Goal: Information Seeking & Learning: Learn about a topic

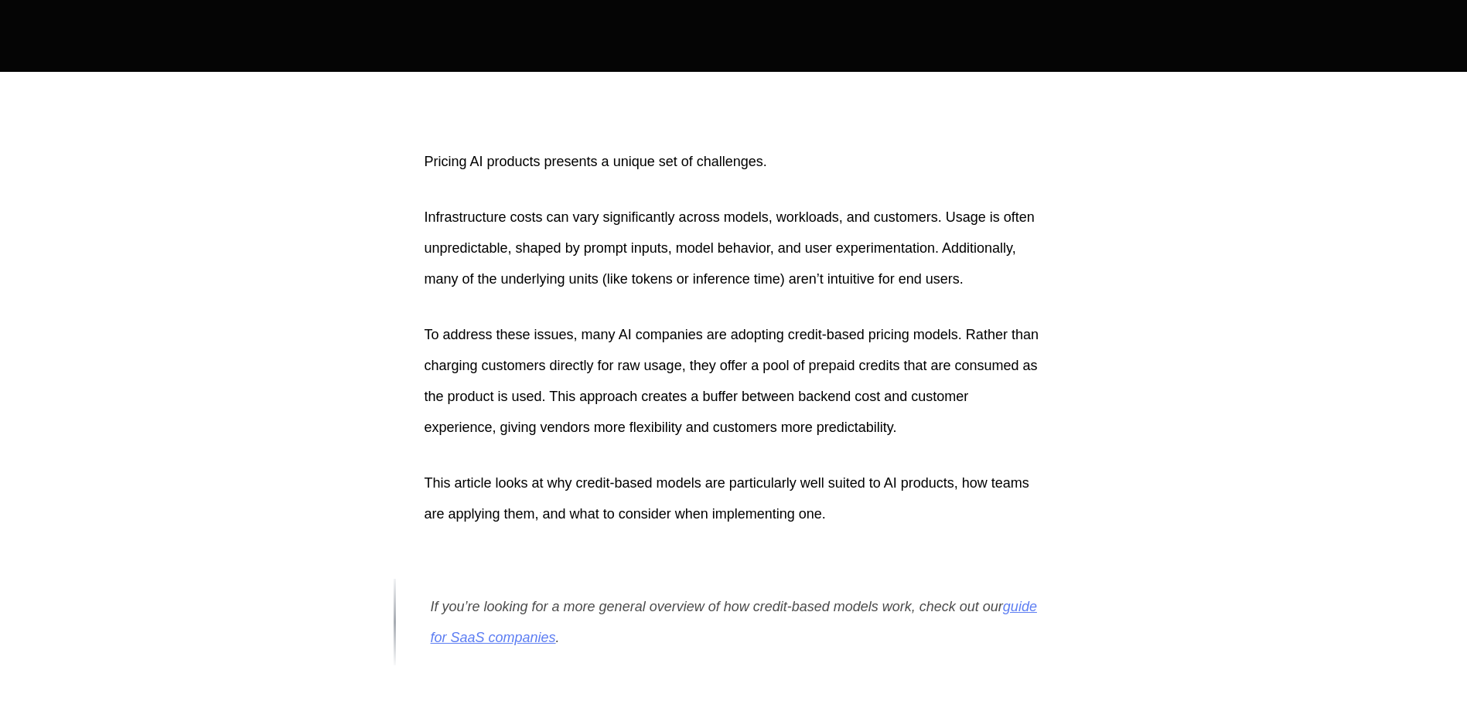
scroll to position [464, 0]
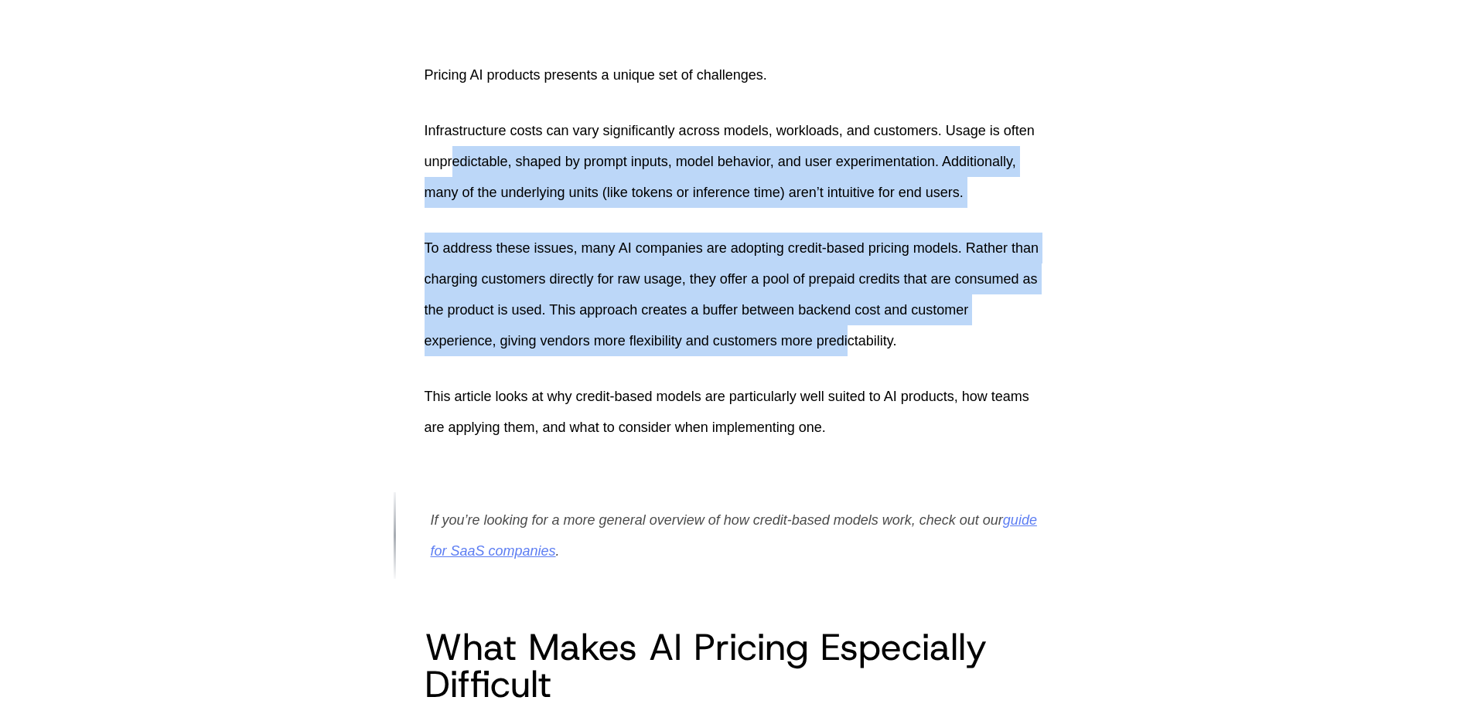
drag, startPoint x: 453, startPoint y: 176, endPoint x: 862, endPoint y: 357, distance: 447.2
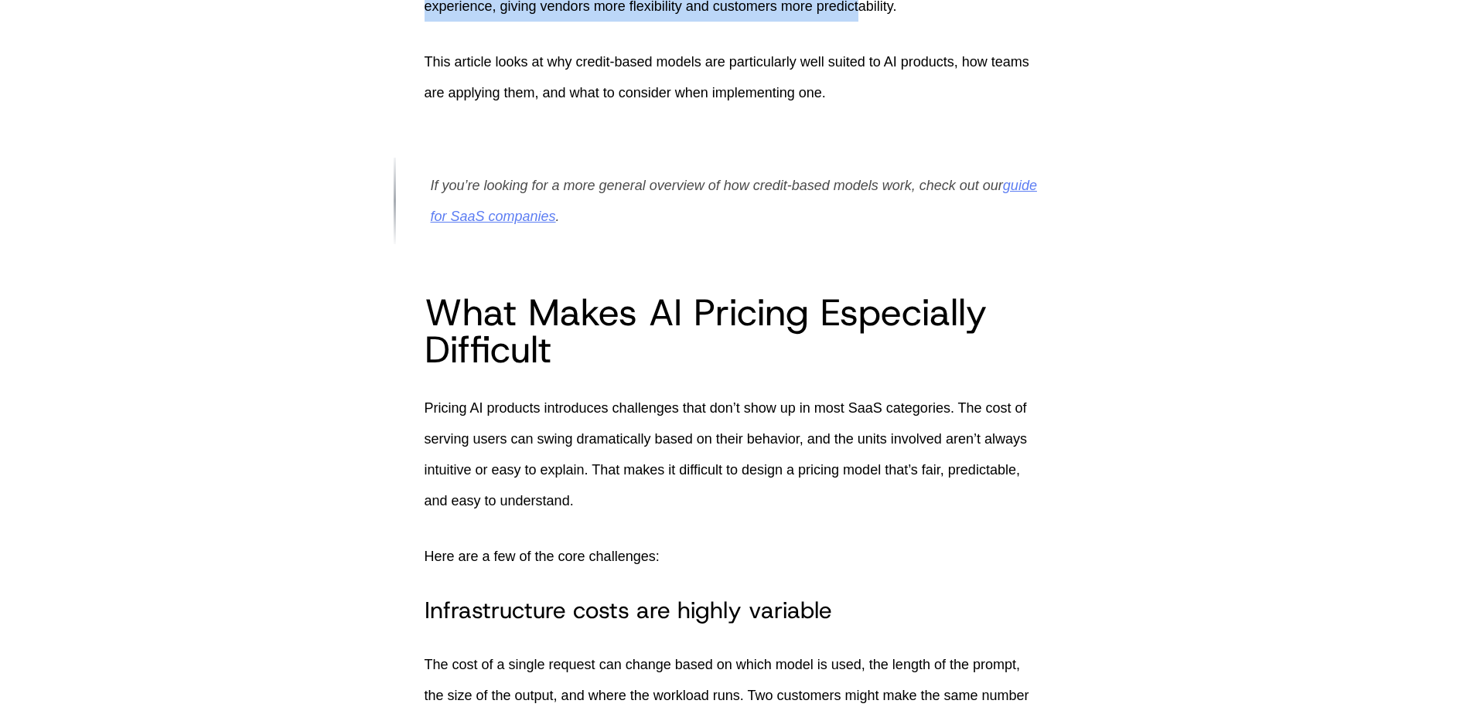
scroll to position [928, 0]
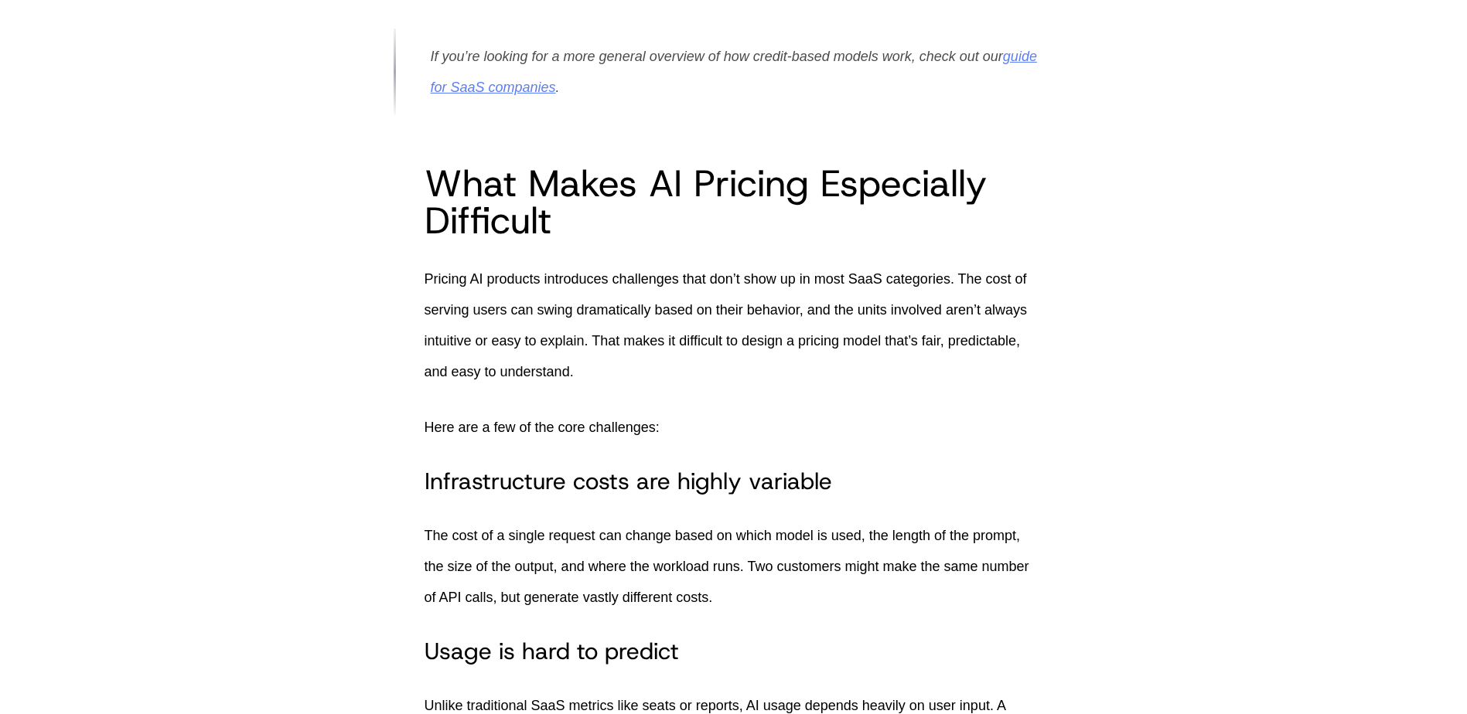
click at [590, 311] on p "Pricing AI products introduces challenges that don’t show up in most SaaS categ…" at bounding box center [733, 326] width 618 height 124
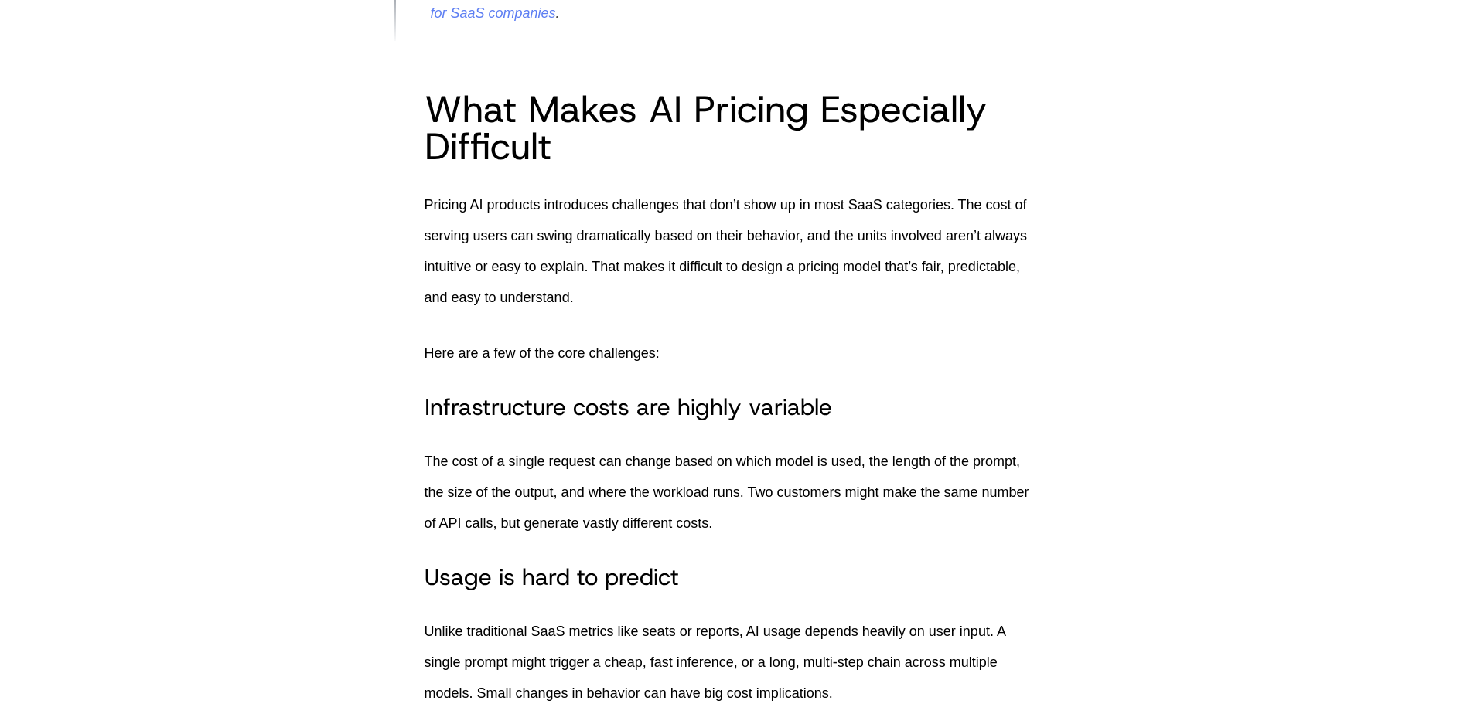
scroll to position [1082, 0]
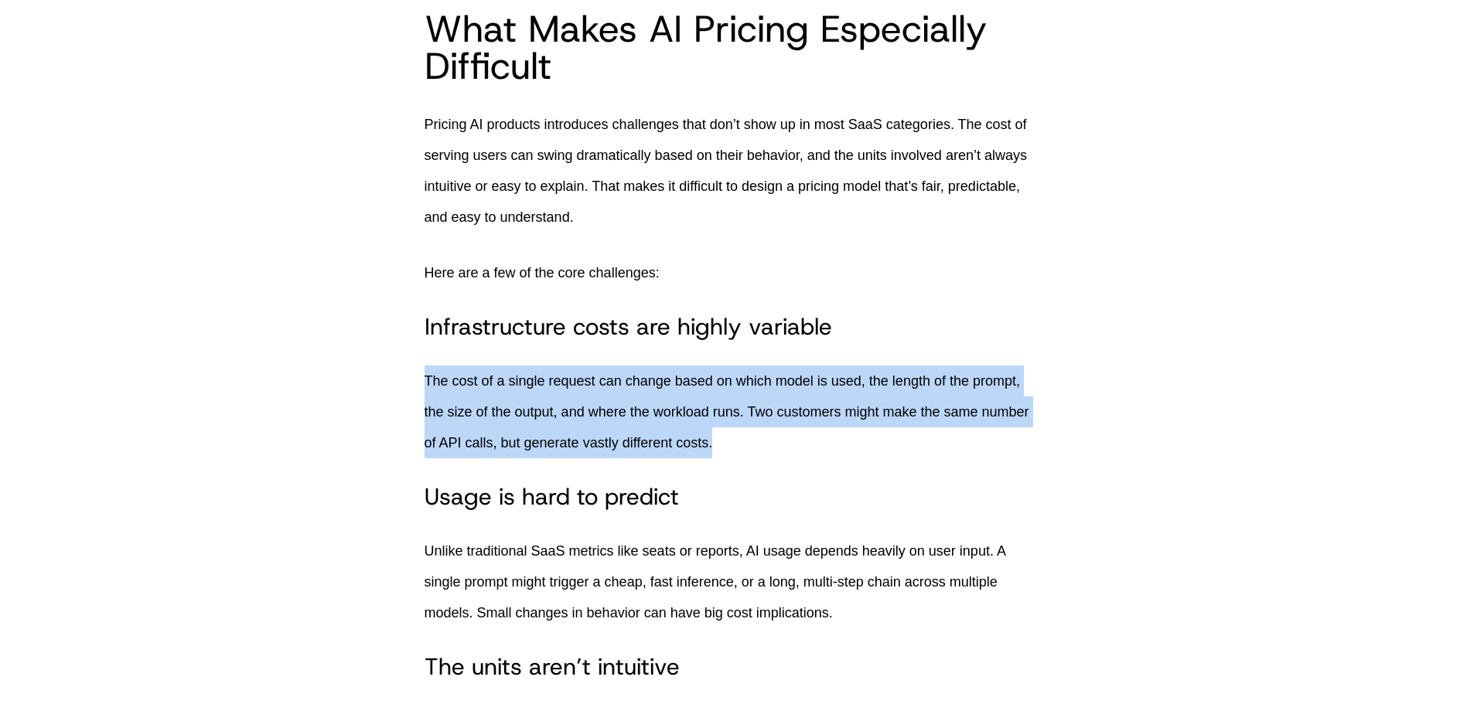
drag, startPoint x: 427, startPoint y: 380, endPoint x: 887, endPoint y: 436, distance: 464.1
click at [887, 436] on p "The cost of a single request can change based on which model is used, the lengt…" at bounding box center [733, 412] width 618 height 93
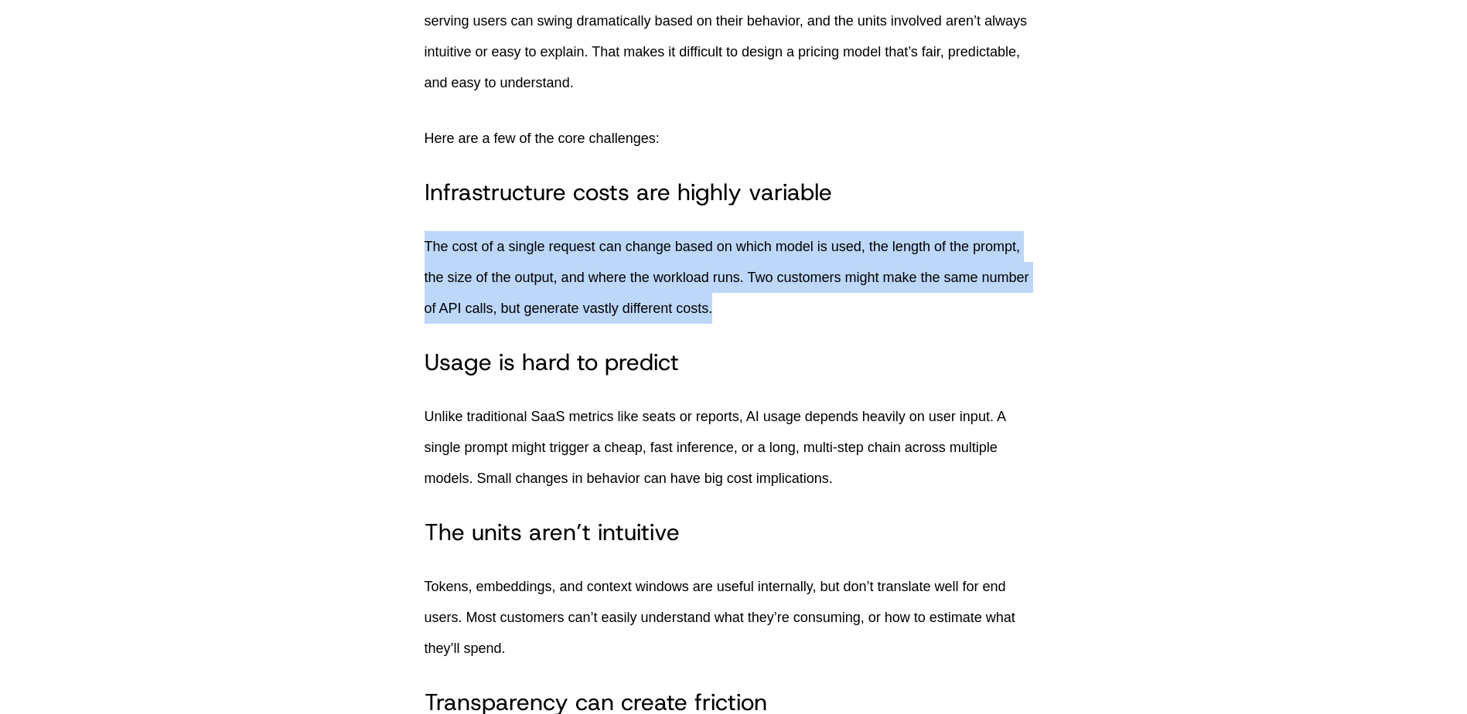
scroll to position [1314, 0]
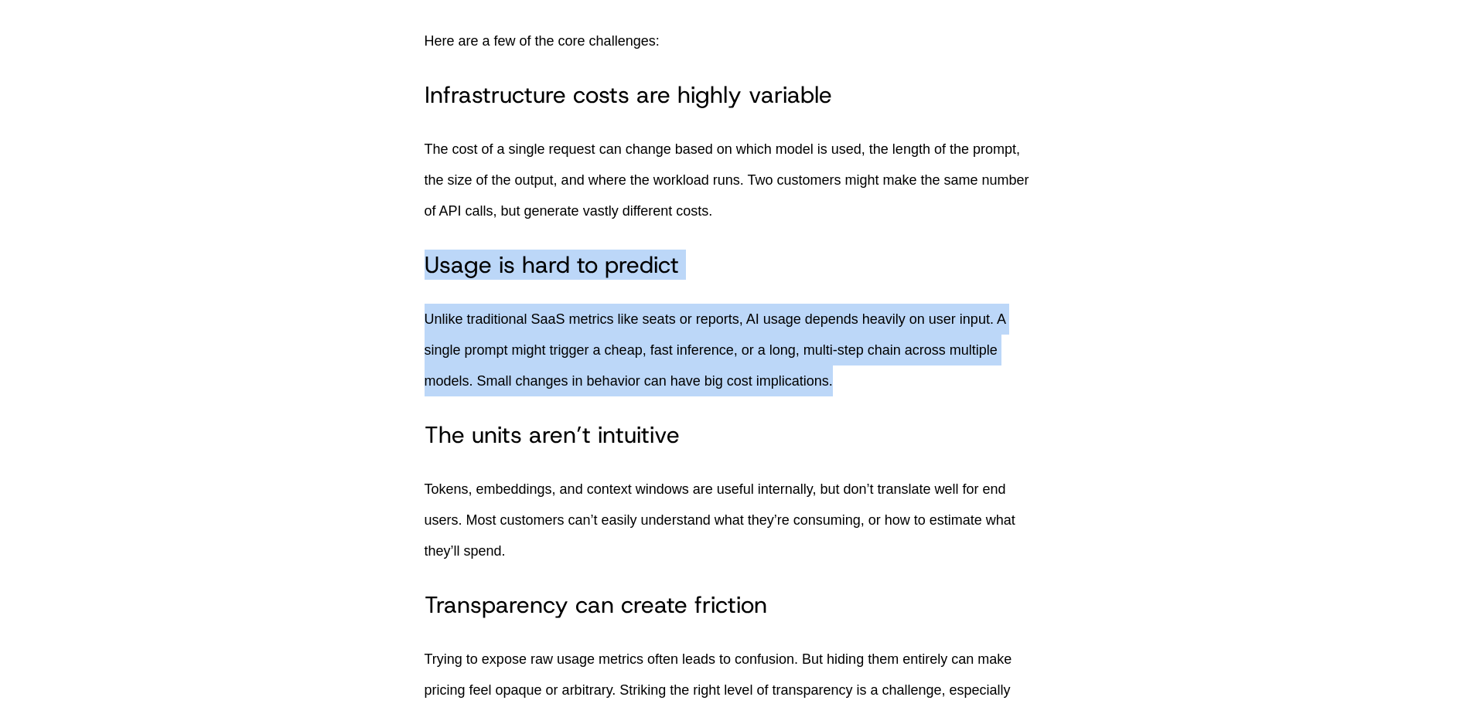
drag, startPoint x: 415, startPoint y: 264, endPoint x: 896, endPoint y: 392, distance: 497.5
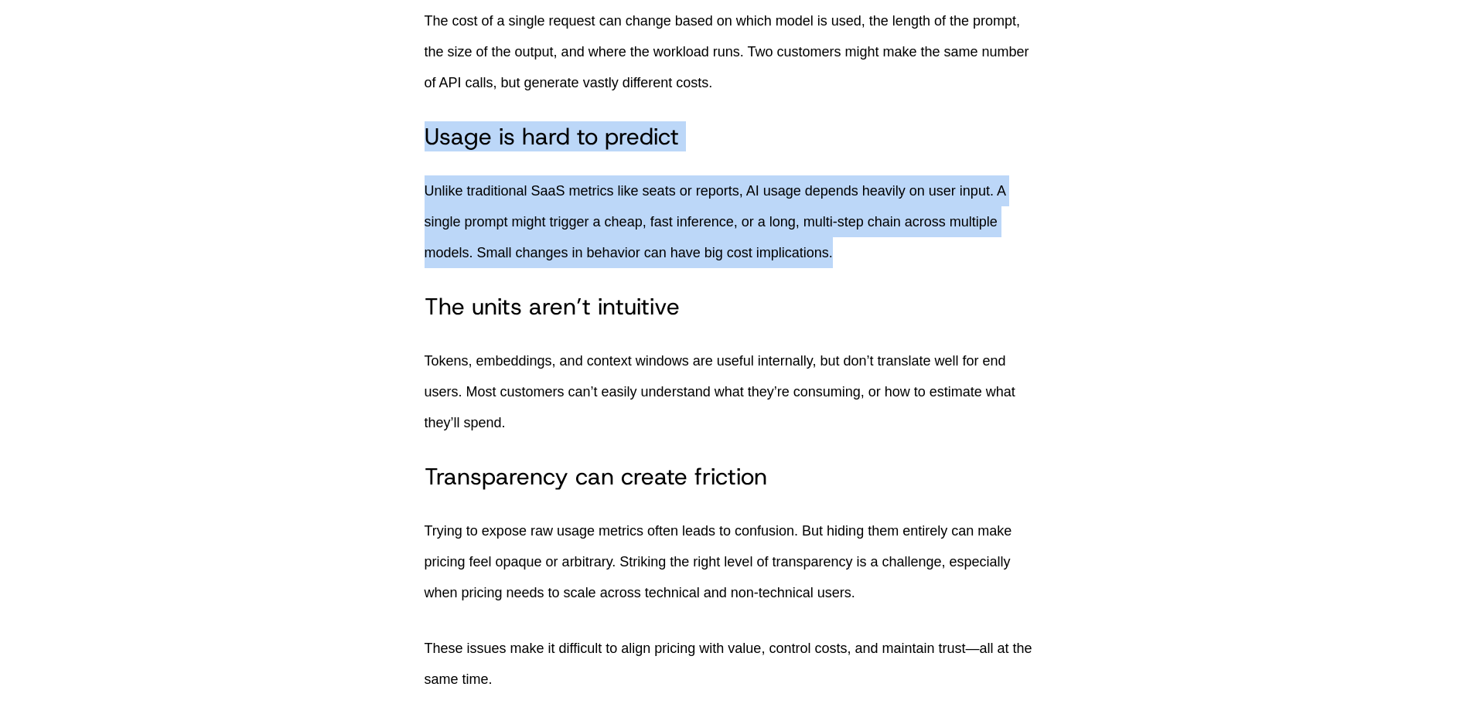
scroll to position [1469, 0]
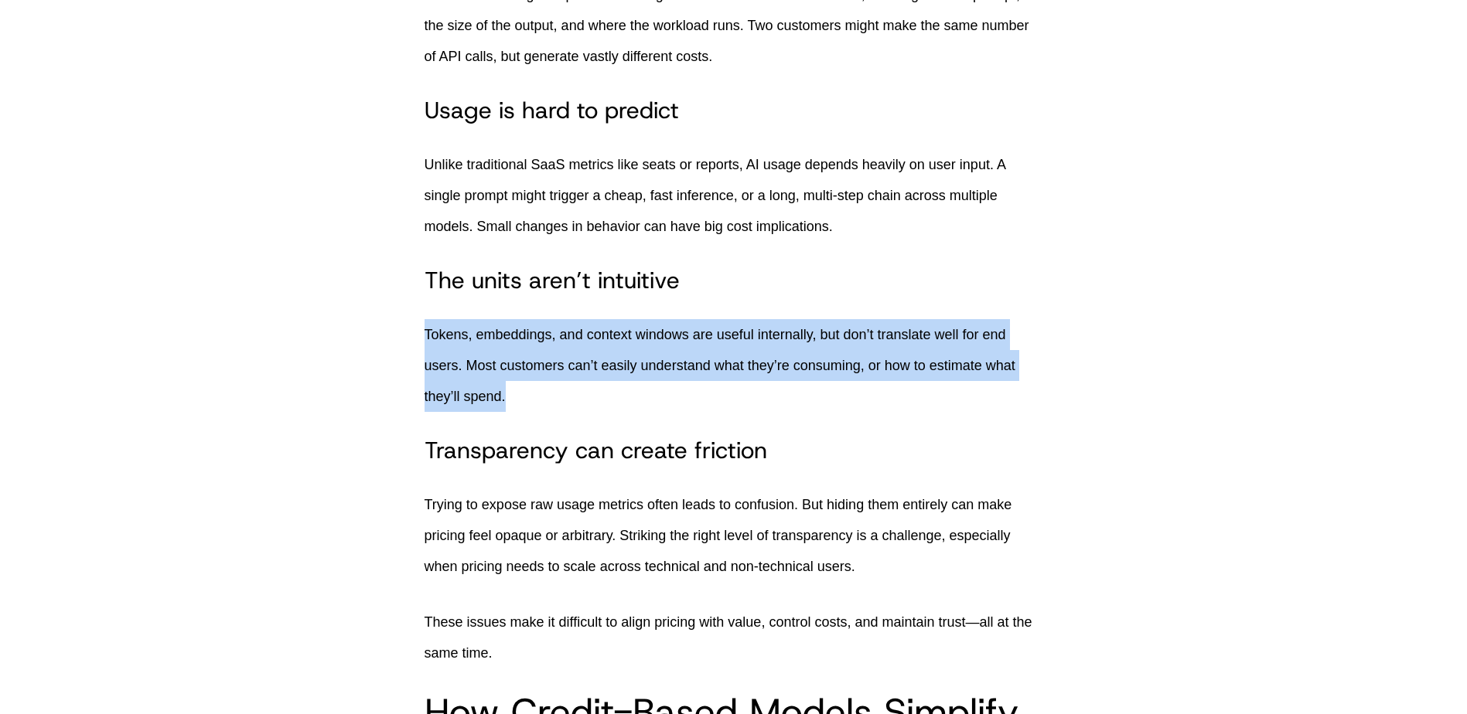
drag, startPoint x: 420, startPoint y: 336, endPoint x: 1051, endPoint y: 407, distance: 635.6
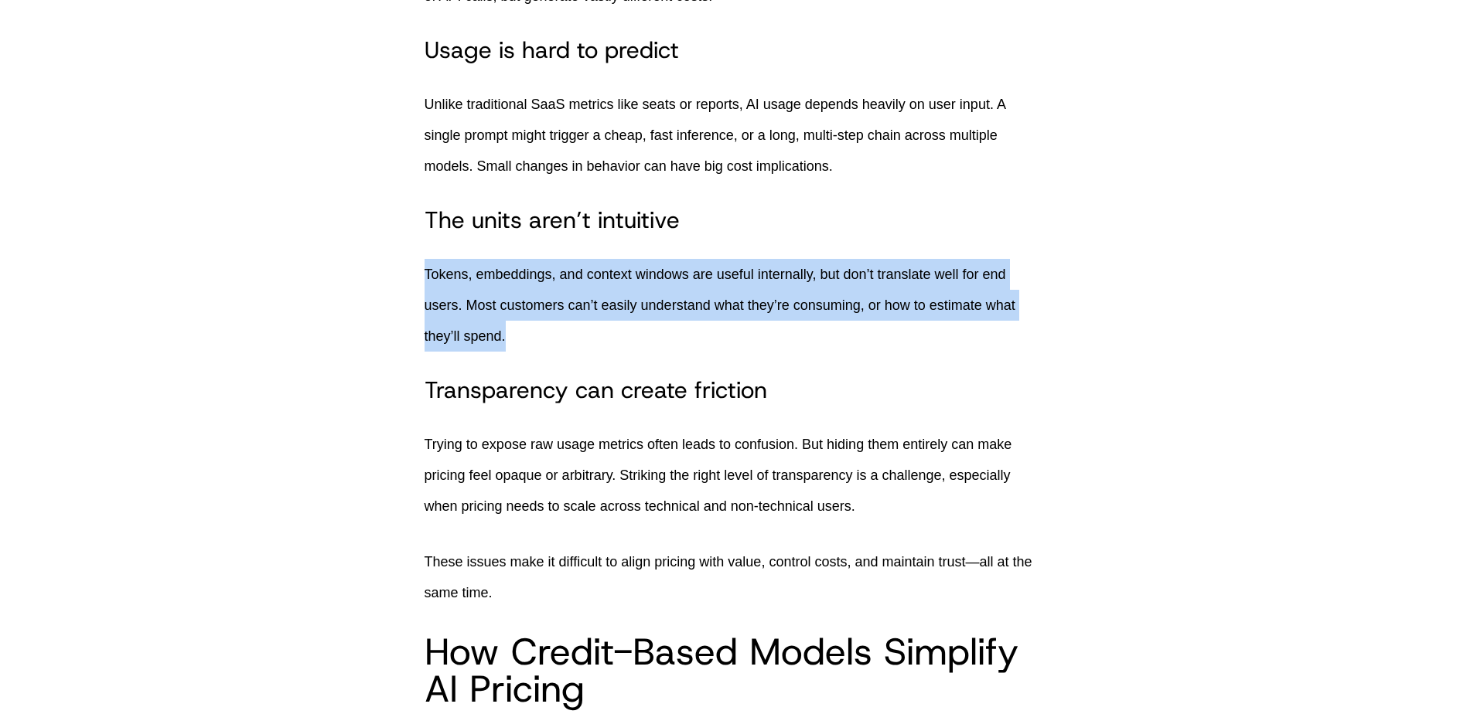
scroll to position [1623, 0]
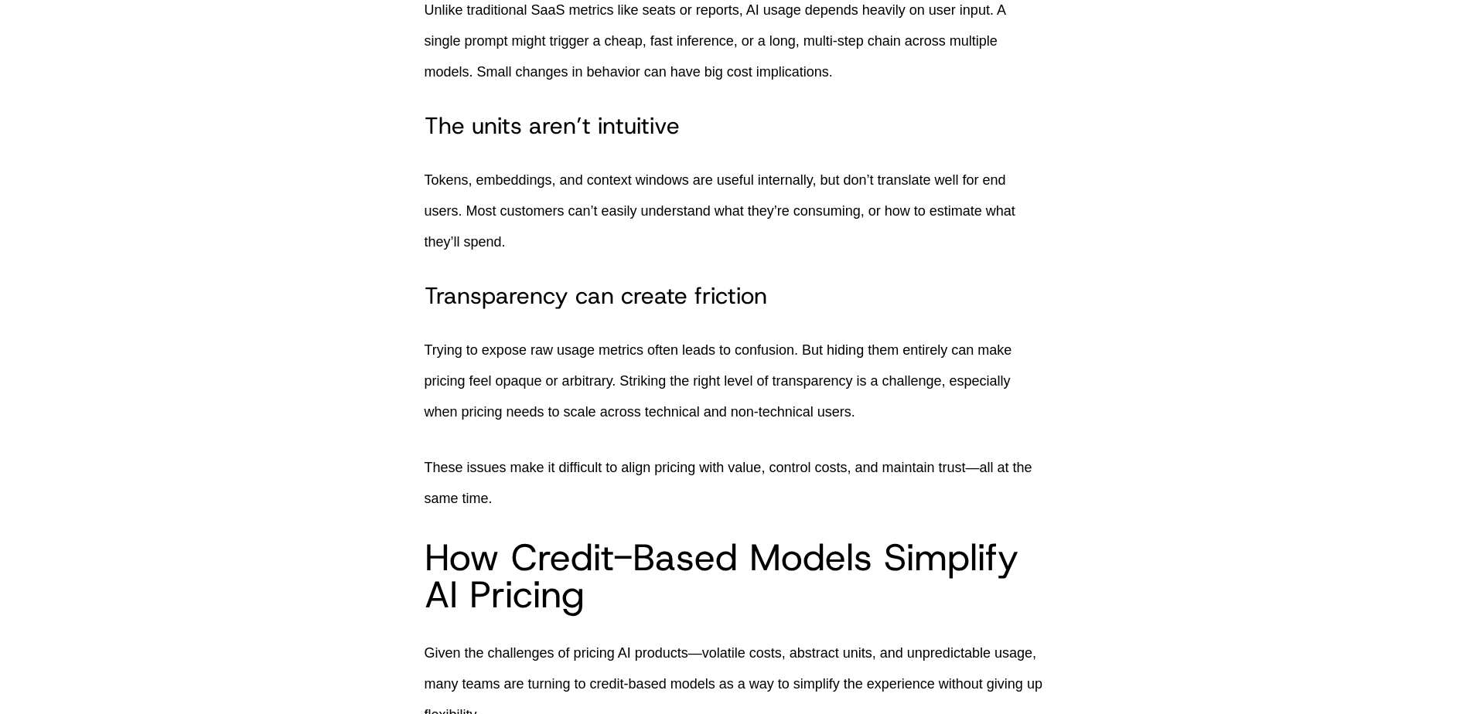
click at [508, 295] on h3 "Transparency can create friction" at bounding box center [733, 296] width 618 height 28
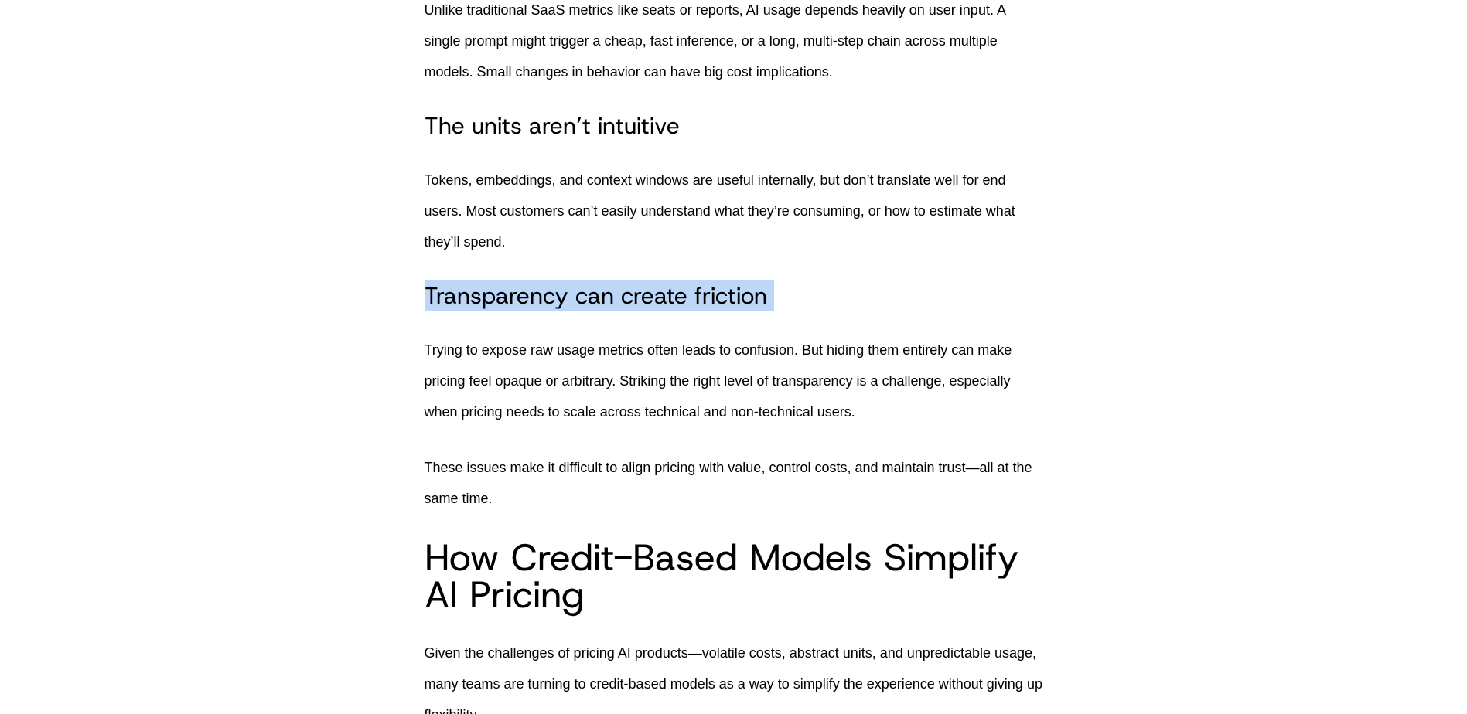
click at [508, 295] on h3 "Transparency can create friction" at bounding box center [733, 296] width 618 height 28
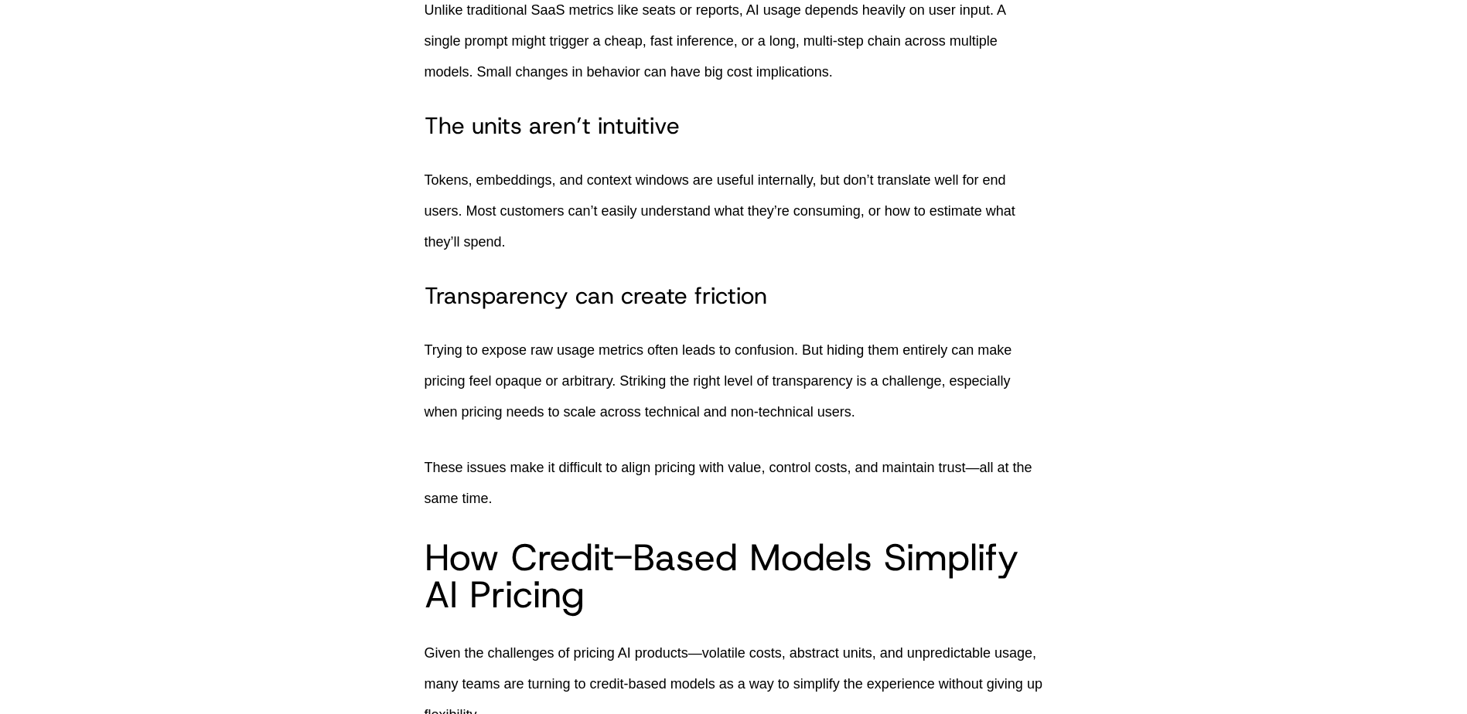
click at [500, 358] on p "Trying to expose raw usage metrics often leads to confusion. But hiding them en…" at bounding box center [733, 381] width 618 height 93
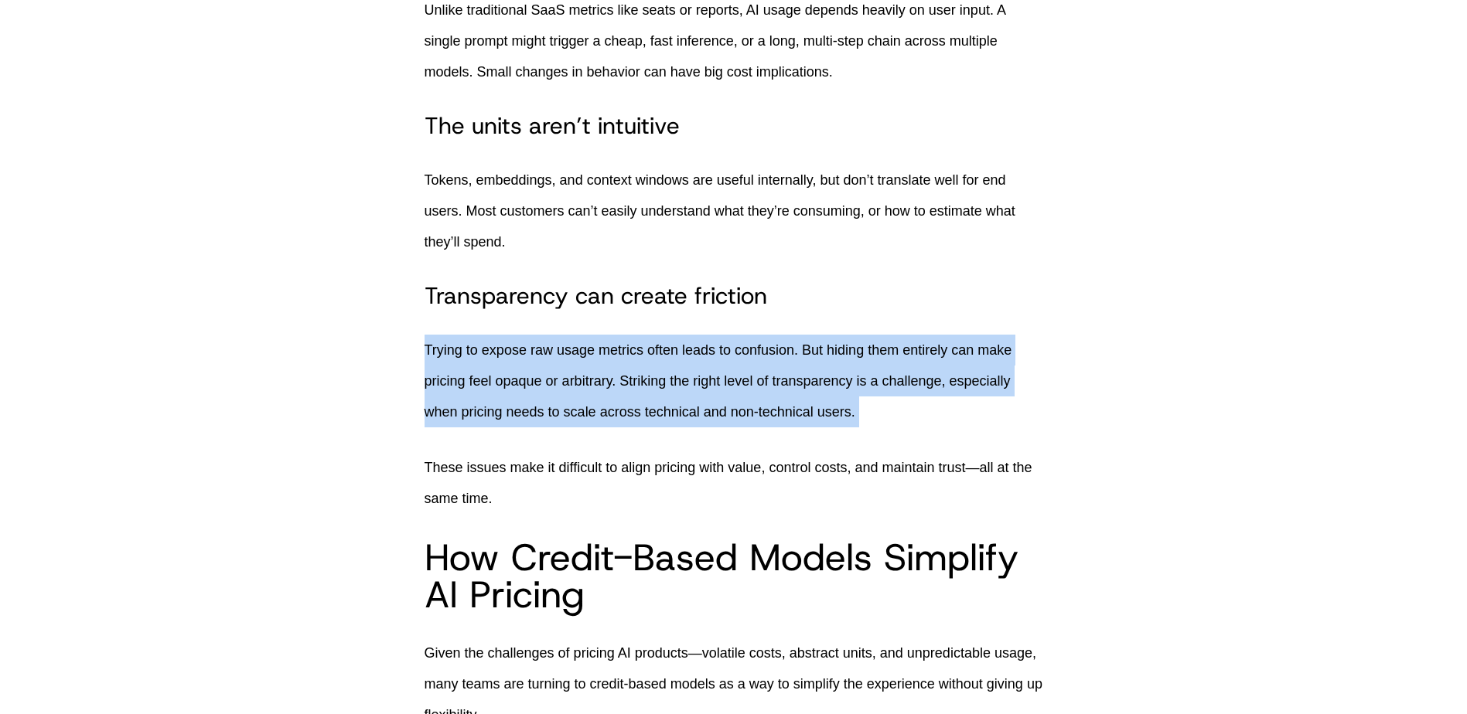
click at [500, 358] on p "Trying to expose raw usage metrics often leads to confusion. But hiding them en…" at bounding box center [733, 381] width 618 height 93
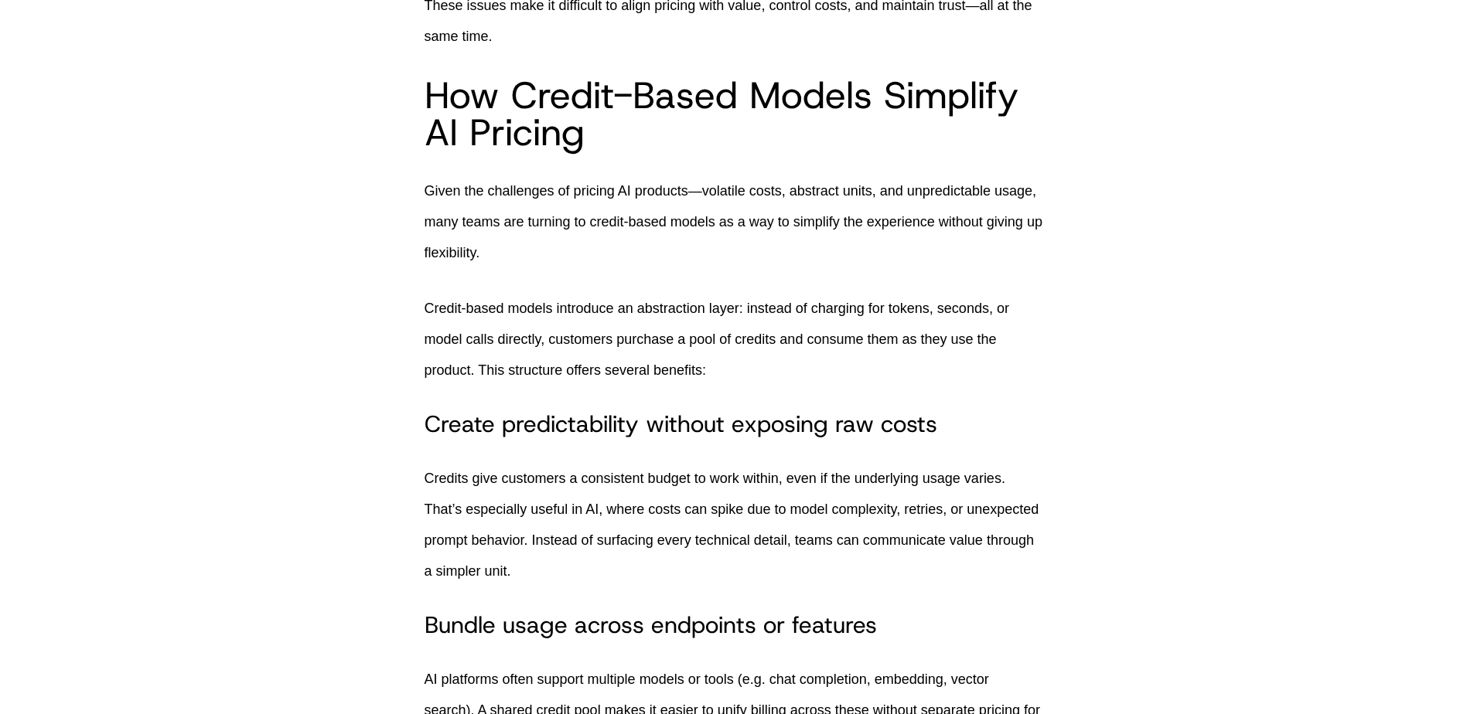
scroll to position [2242, 0]
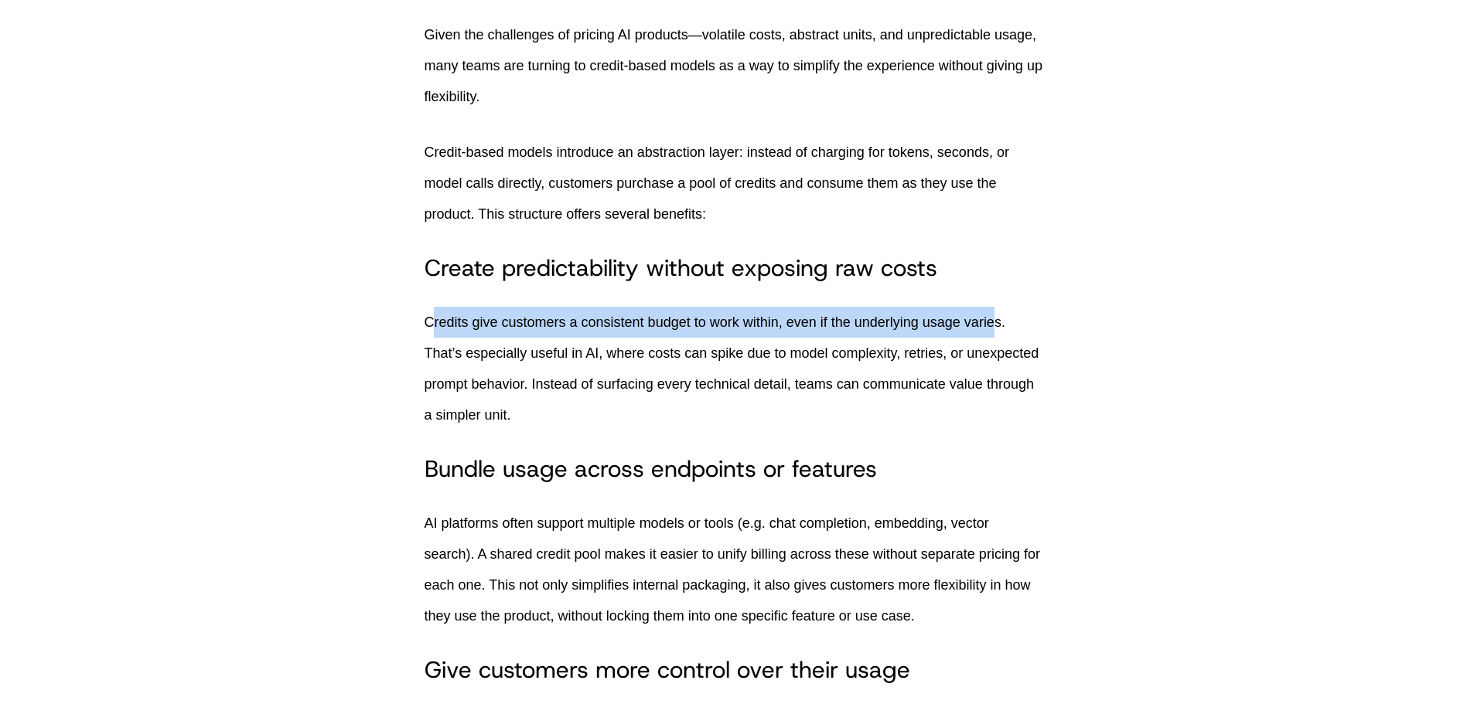
drag, startPoint x: 433, startPoint y: 322, endPoint x: 1006, endPoint y: 338, distance: 573.1
click at [1000, 337] on p "Credits give customers a consistent budget to work within, even if the underlyi…" at bounding box center [733, 369] width 618 height 124
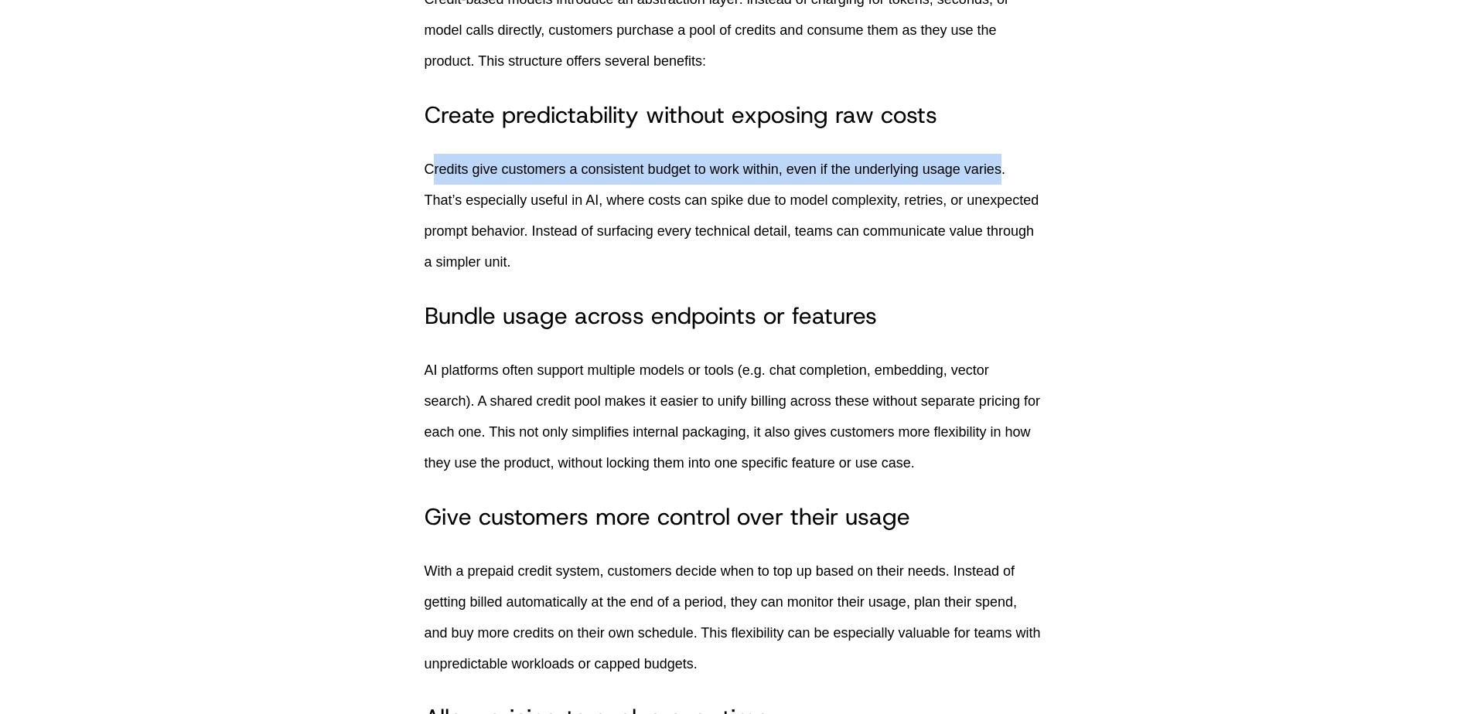
scroll to position [2397, 0]
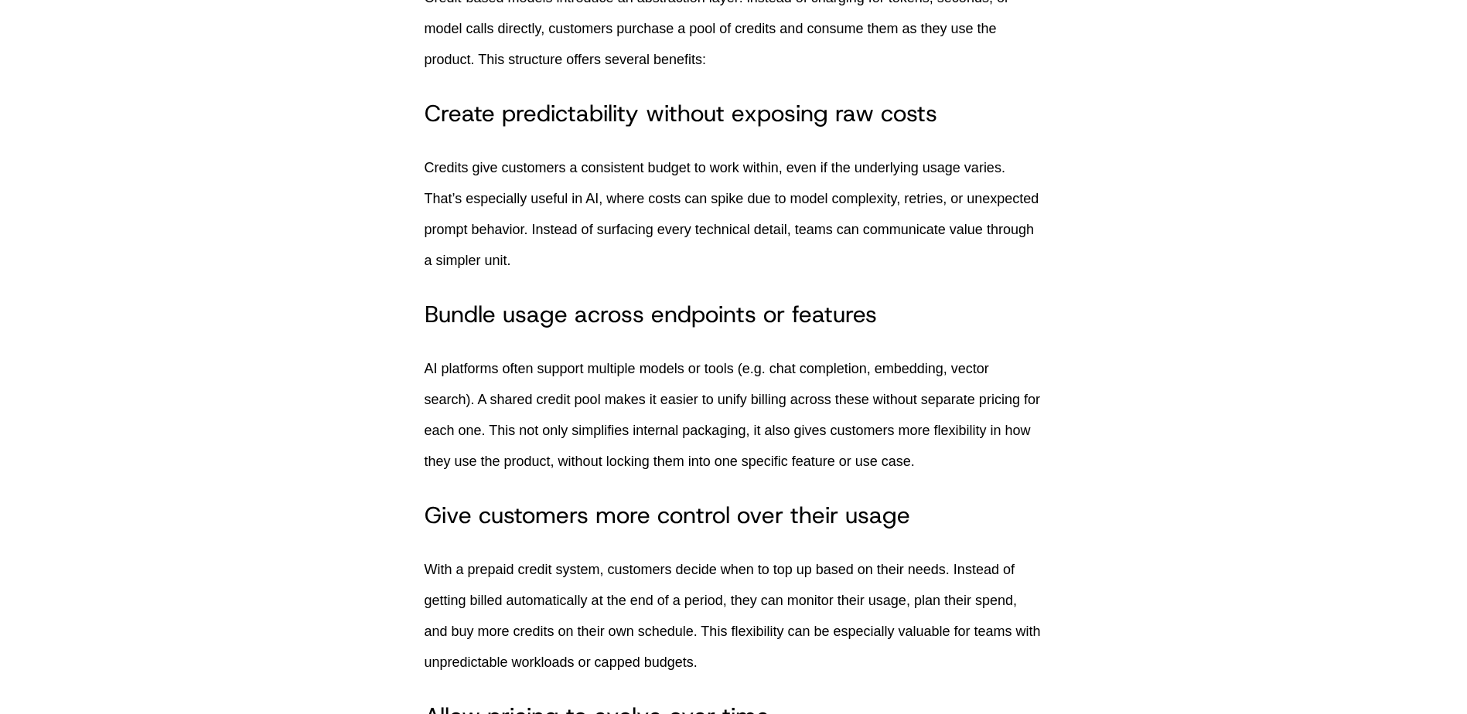
click at [520, 308] on h3 "Bundle usage across endpoints or features" at bounding box center [733, 315] width 618 height 28
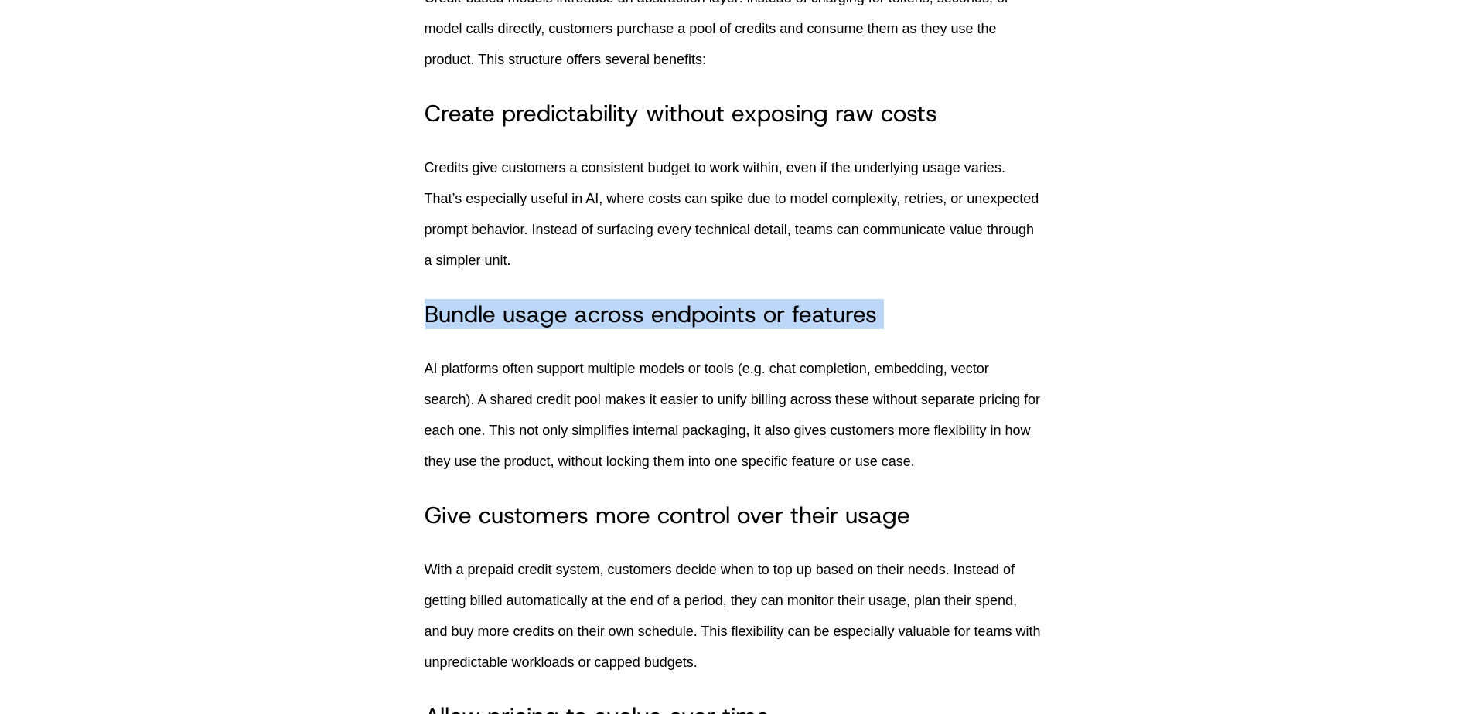
click at [520, 308] on h3 "Bundle usage across endpoints or features" at bounding box center [733, 315] width 618 height 28
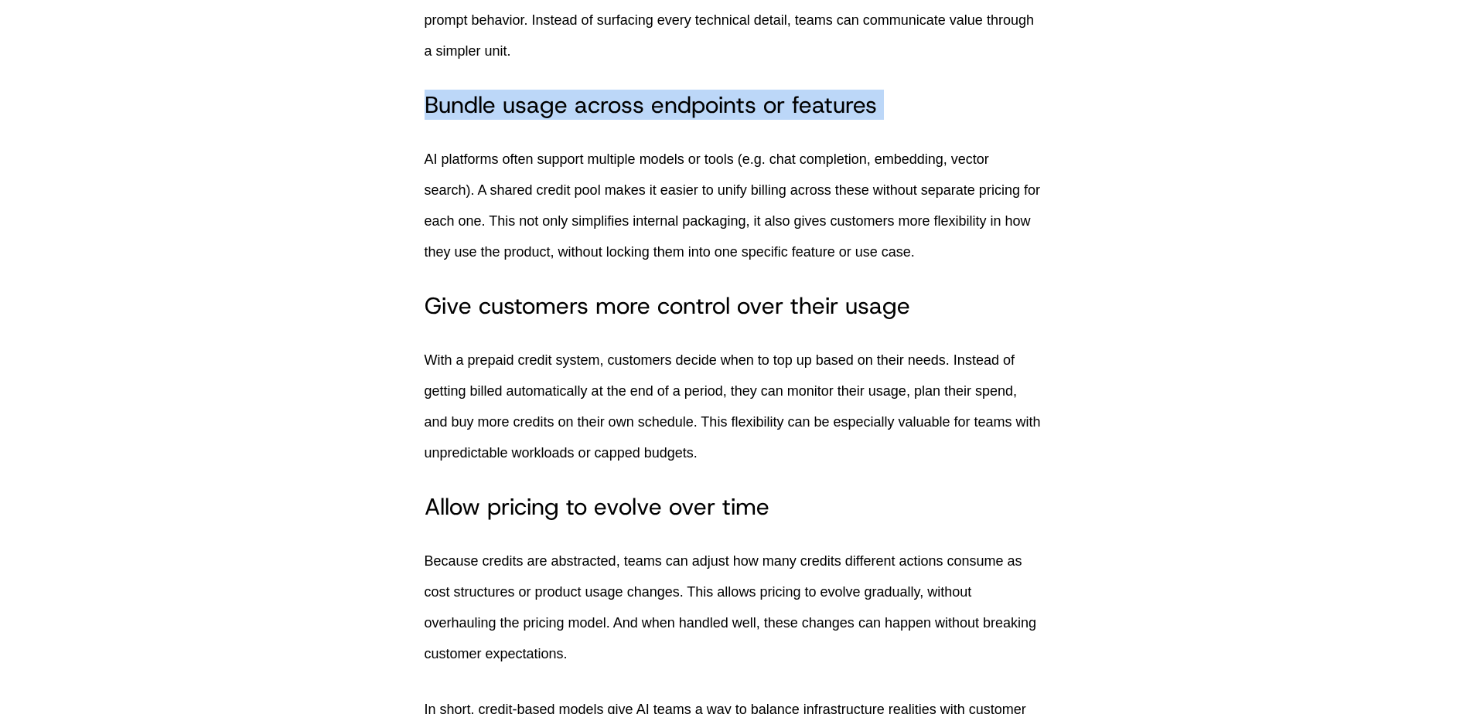
scroll to position [2628, 0]
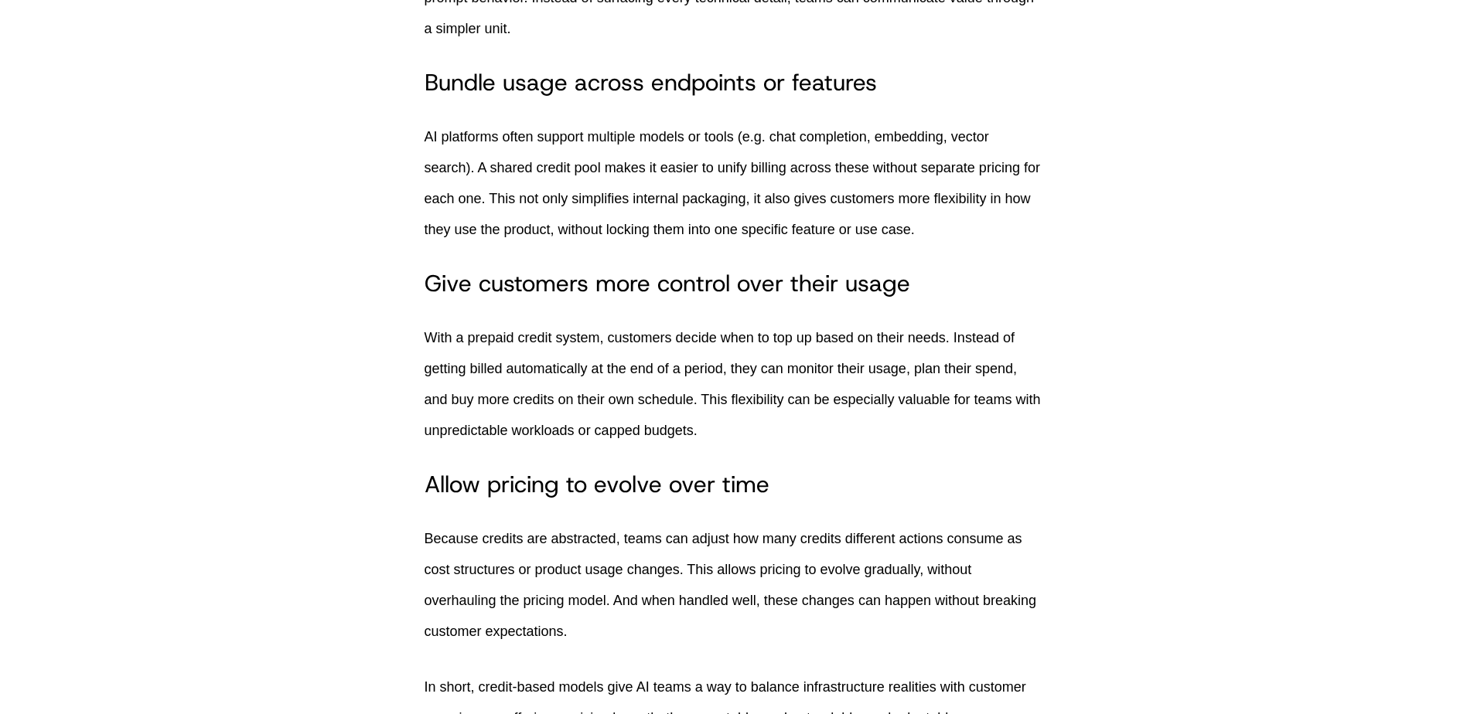
click at [524, 286] on h3 "Give customers more control over their usage" at bounding box center [733, 284] width 618 height 28
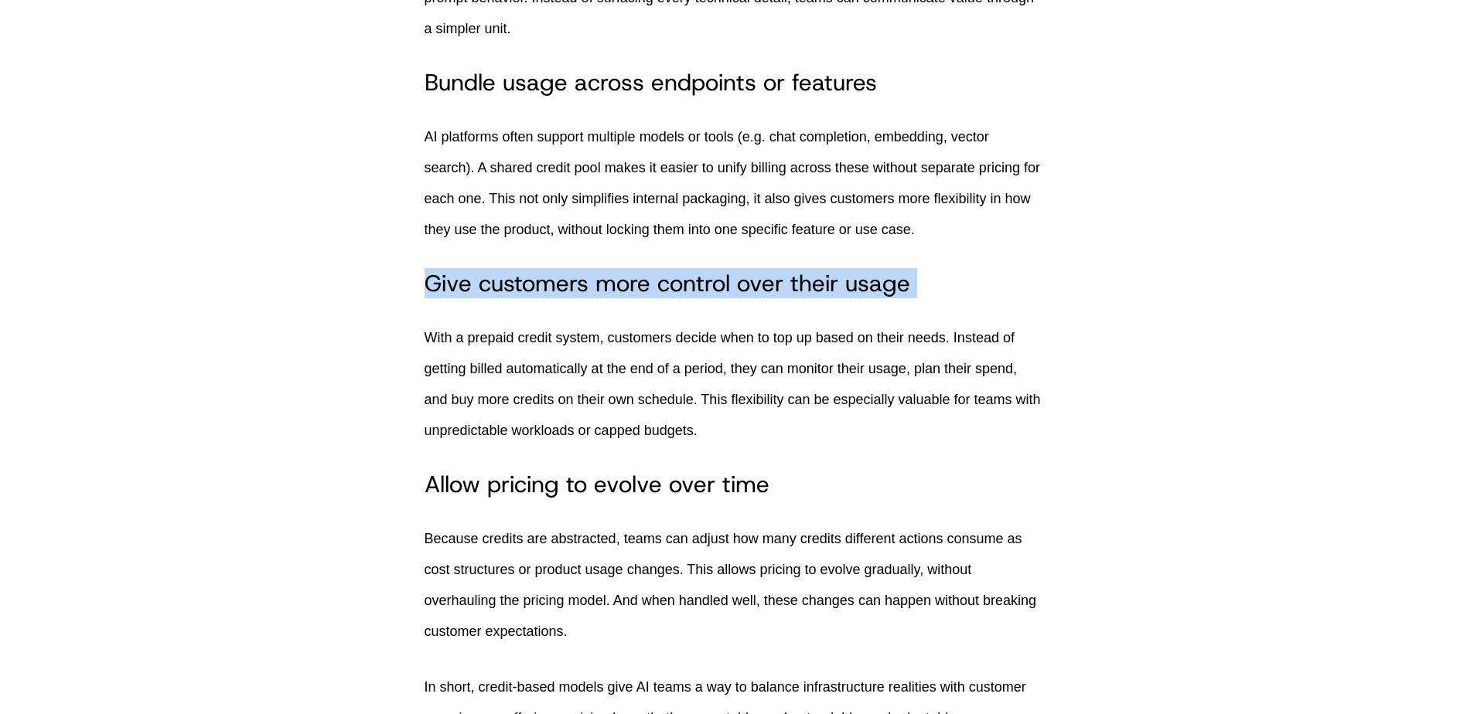
click at [524, 286] on h3 "Give customers more control over their usage" at bounding box center [733, 284] width 618 height 28
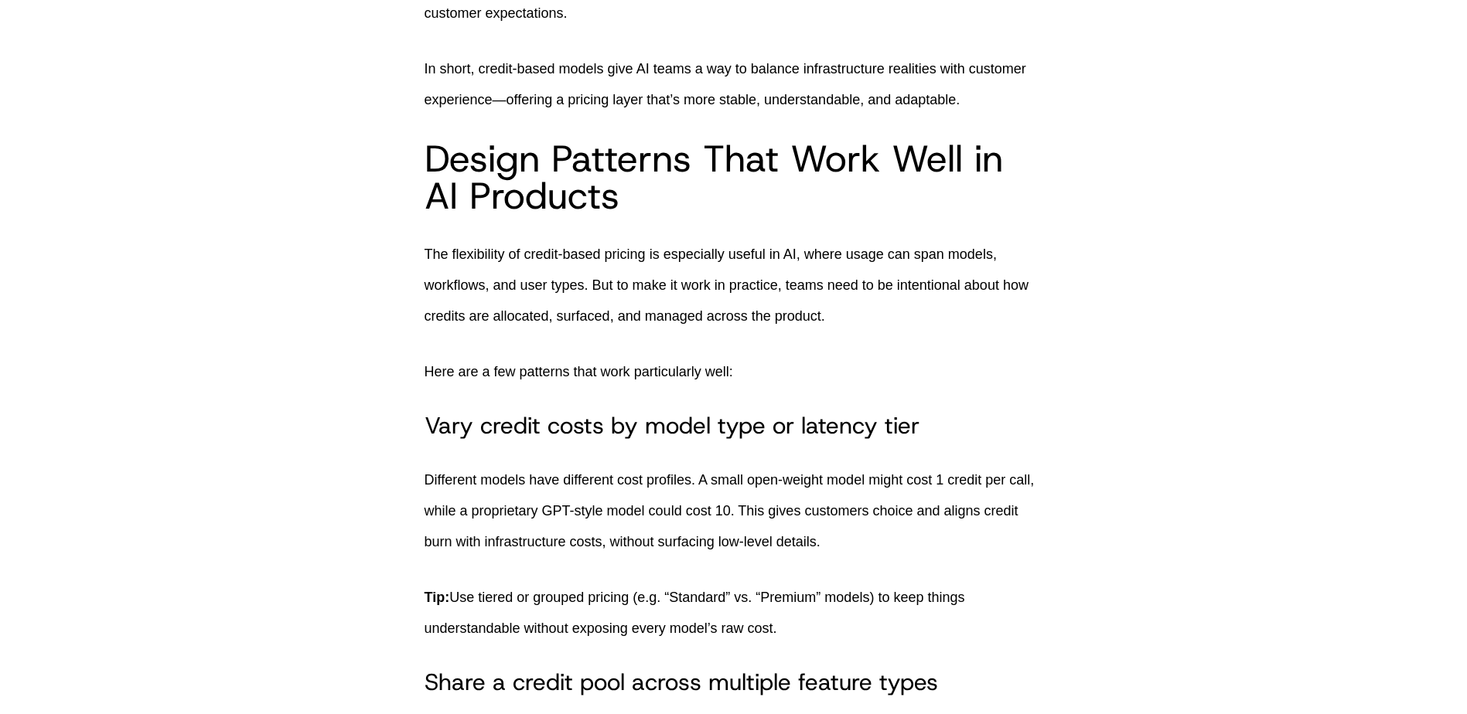
scroll to position [3637, 0]
